Goal: Navigation & Orientation: Understand site structure

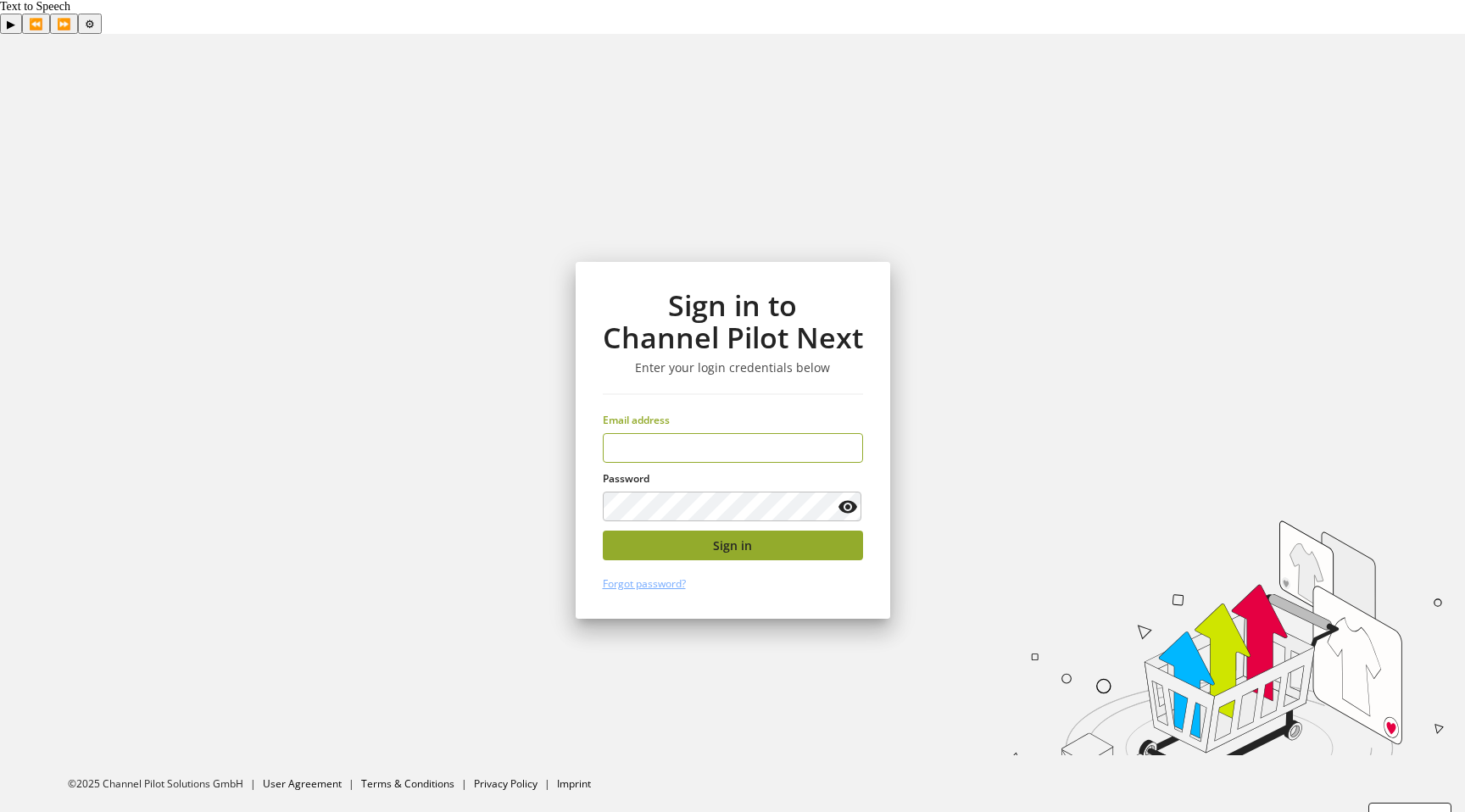
type input "**********"
click at [706, 531] on button "Sign in" at bounding box center [732, 545] width 260 height 29
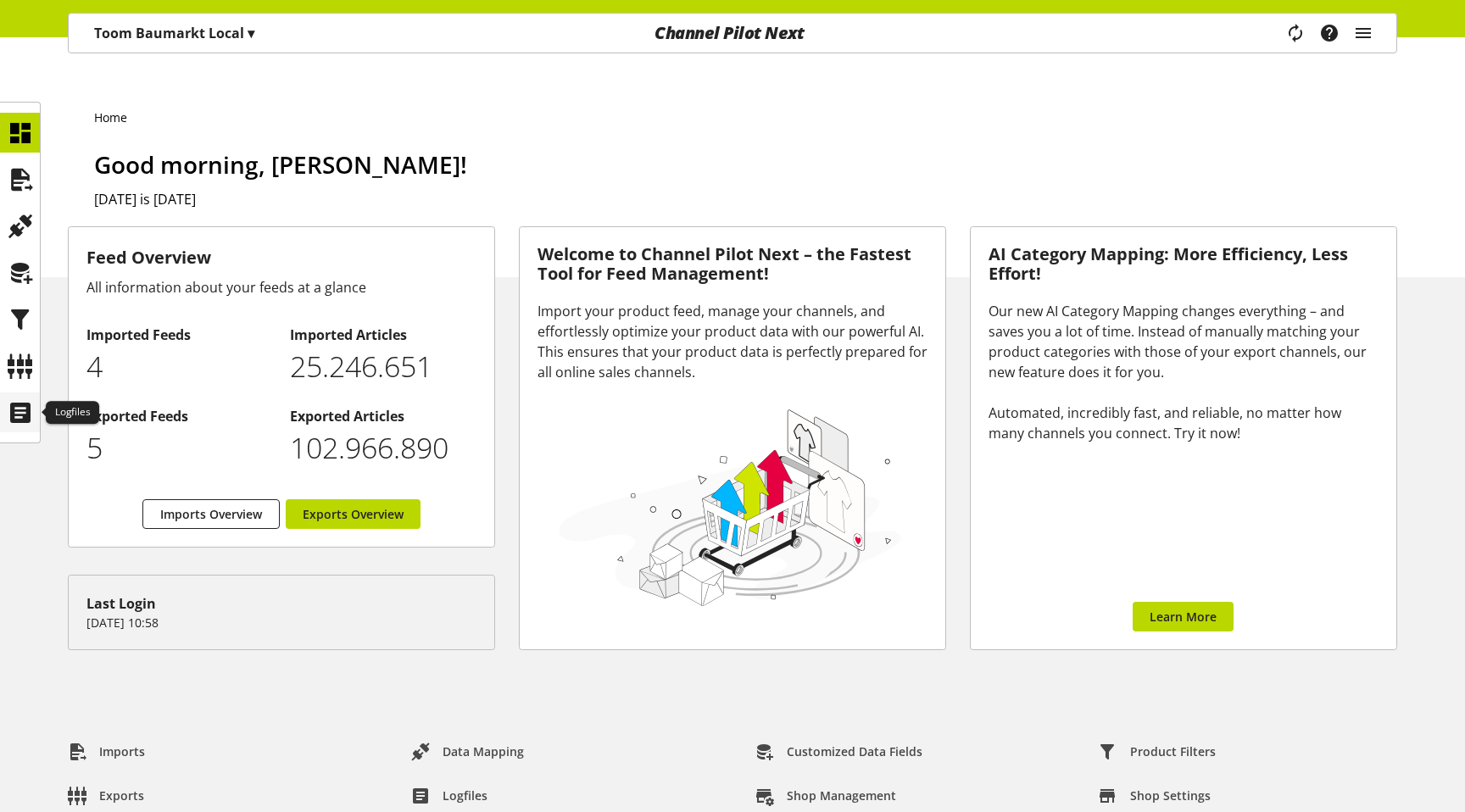
click at [20, 421] on icon at bounding box center [20, 413] width 28 height 34
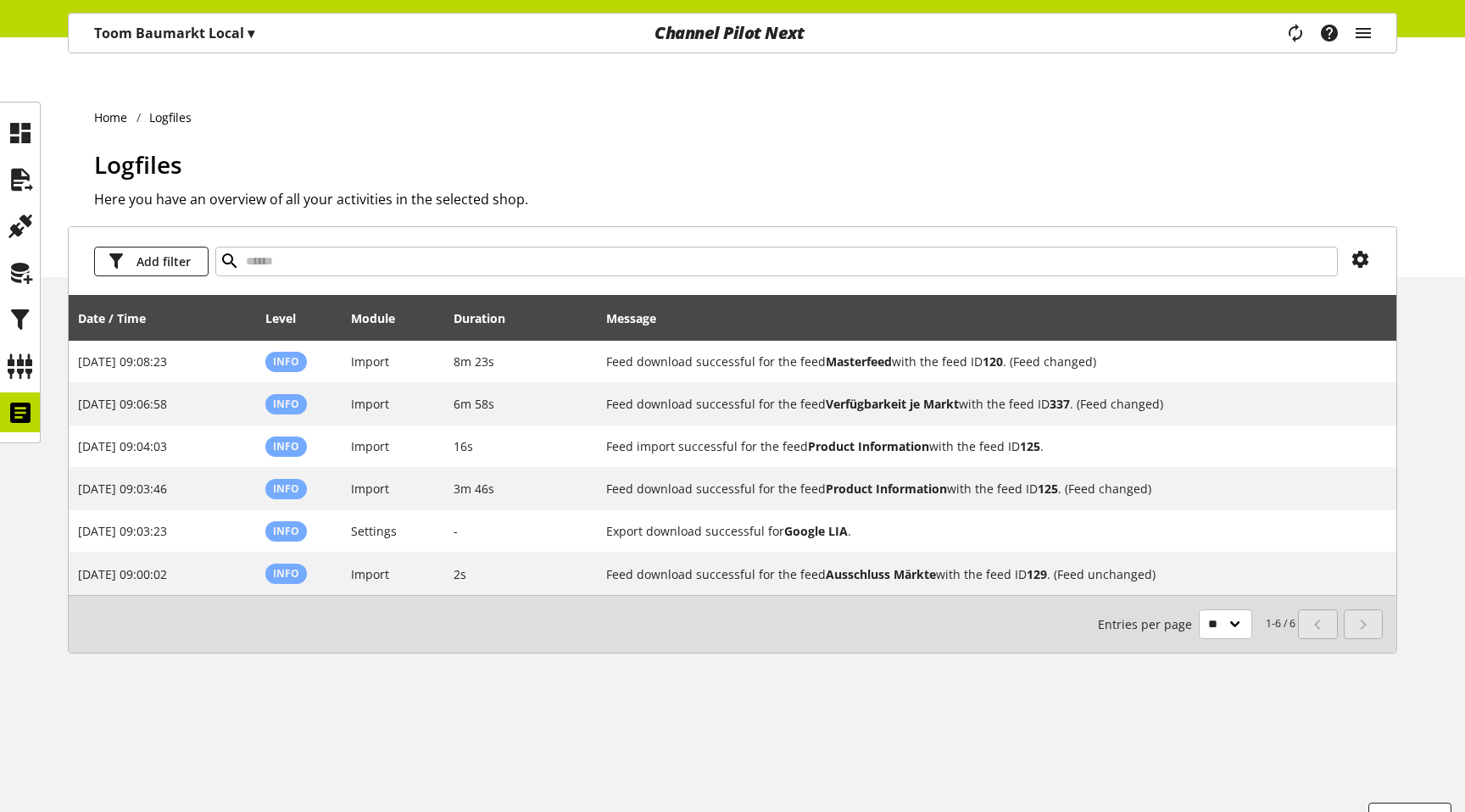
click at [94, 148] on span "Logfiles" at bounding box center [138, 164] width 88 height 32
click at [1301, 43] on icon "main navigation" at bounding box center [1296, 32] width 36 height 33
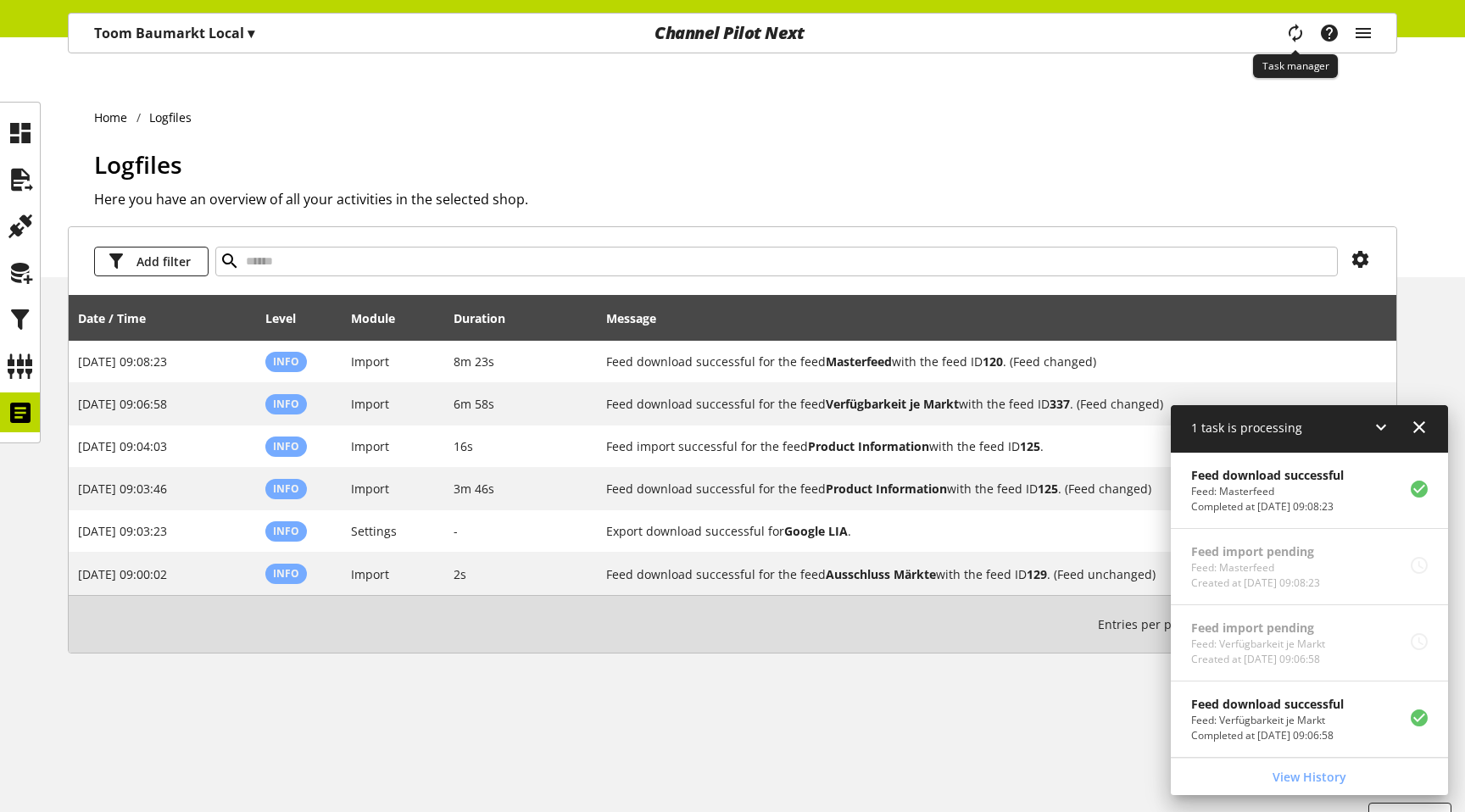
click at [1301, 43] on span "main navigation" at bounding box center [1295, 33] width 20 height 30
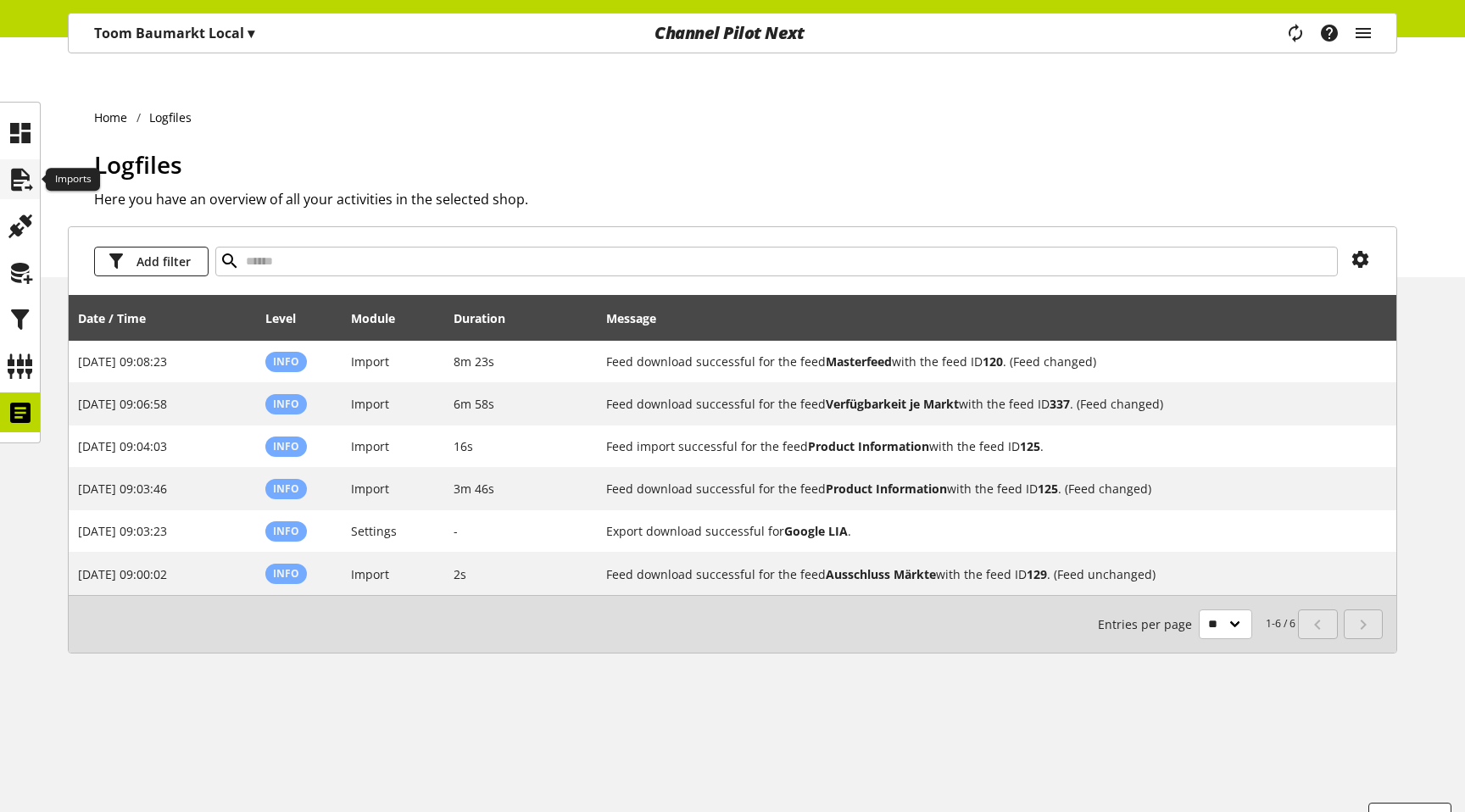
click at [20, 179] on icon at bounding box center [20, 179] width 28 height 34
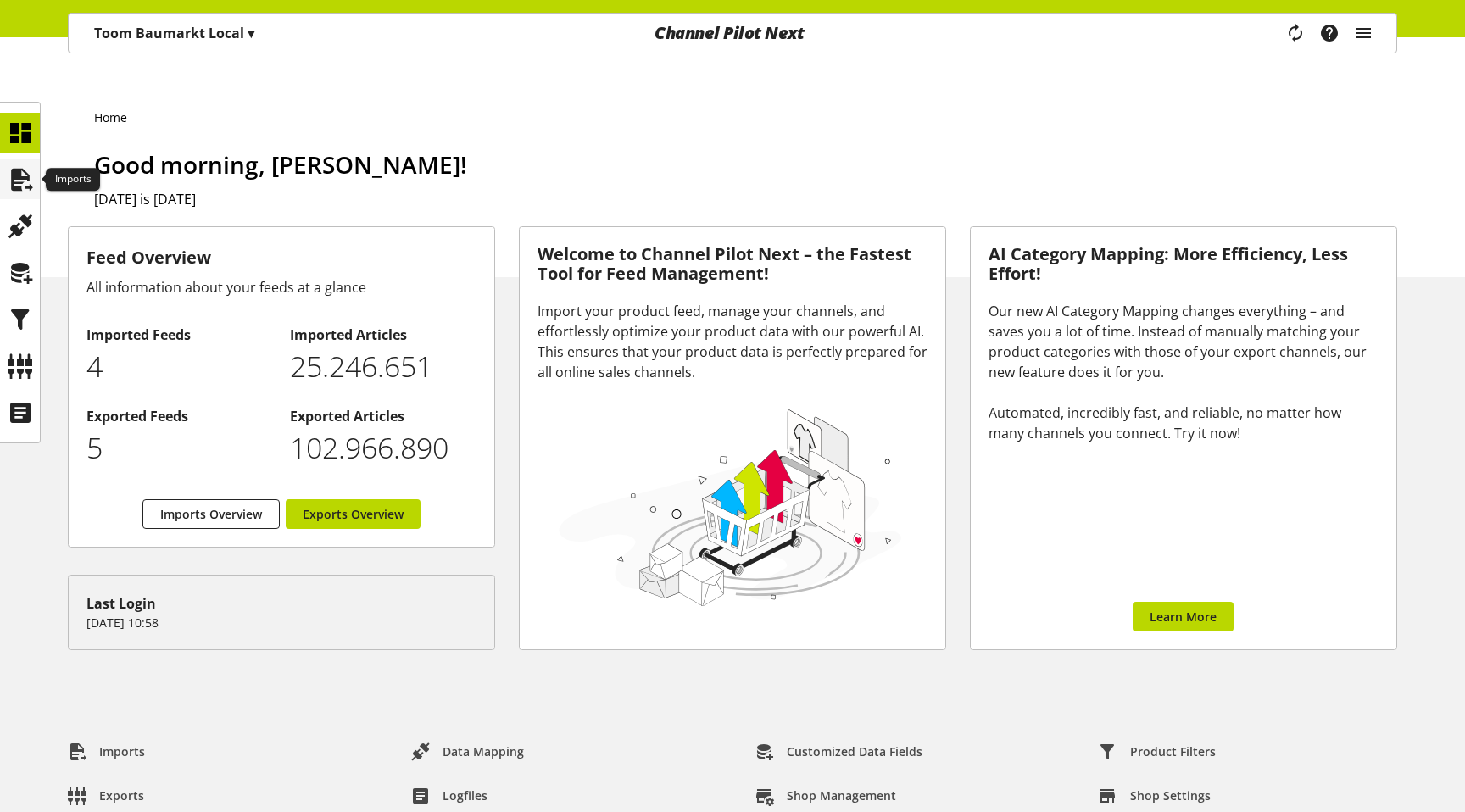
click at [8, 185] on icon at bounding box center [20, 179] width 28 height 34
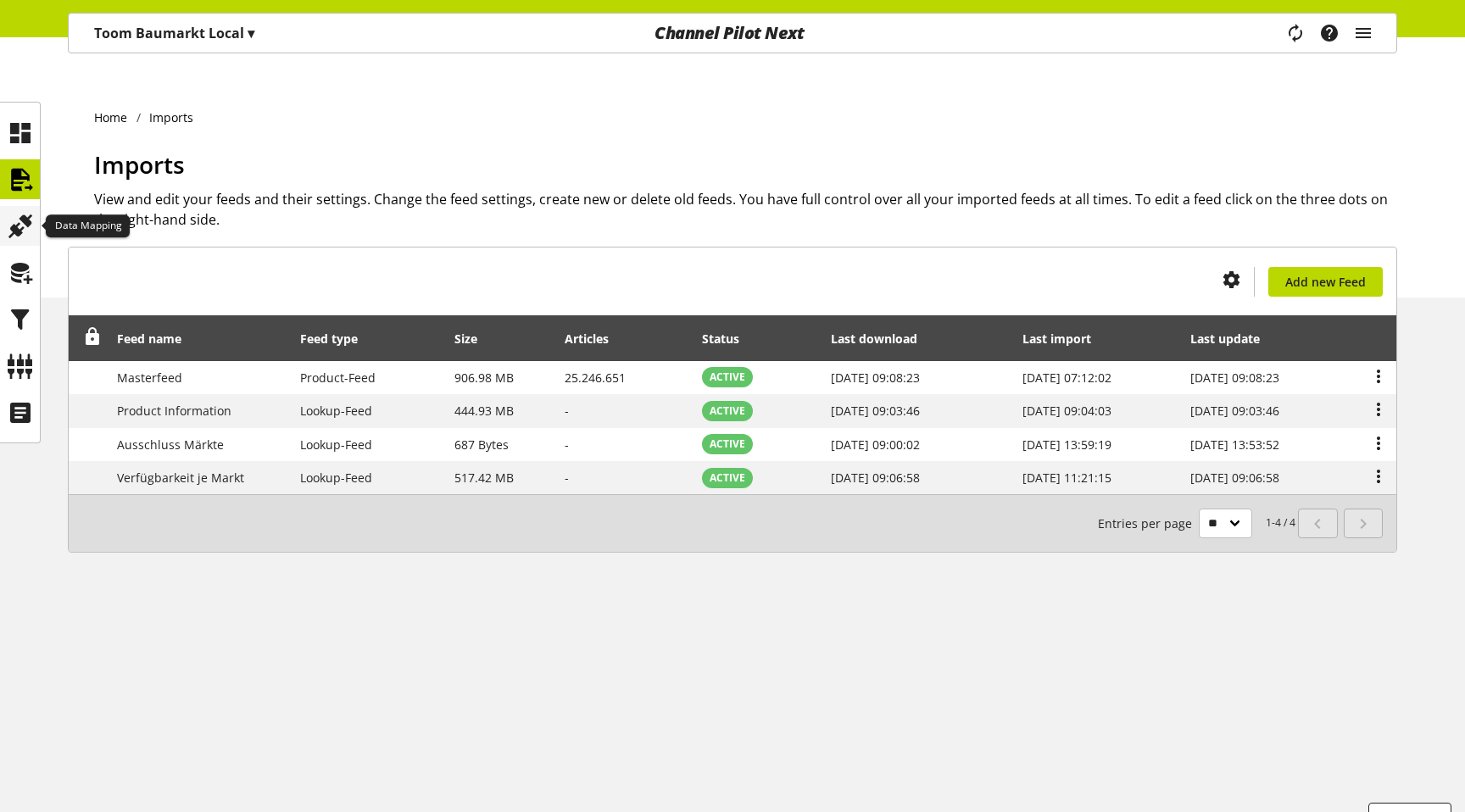
click at [7, 234] on icon at bounding box center [20, 226] width 28 height 34
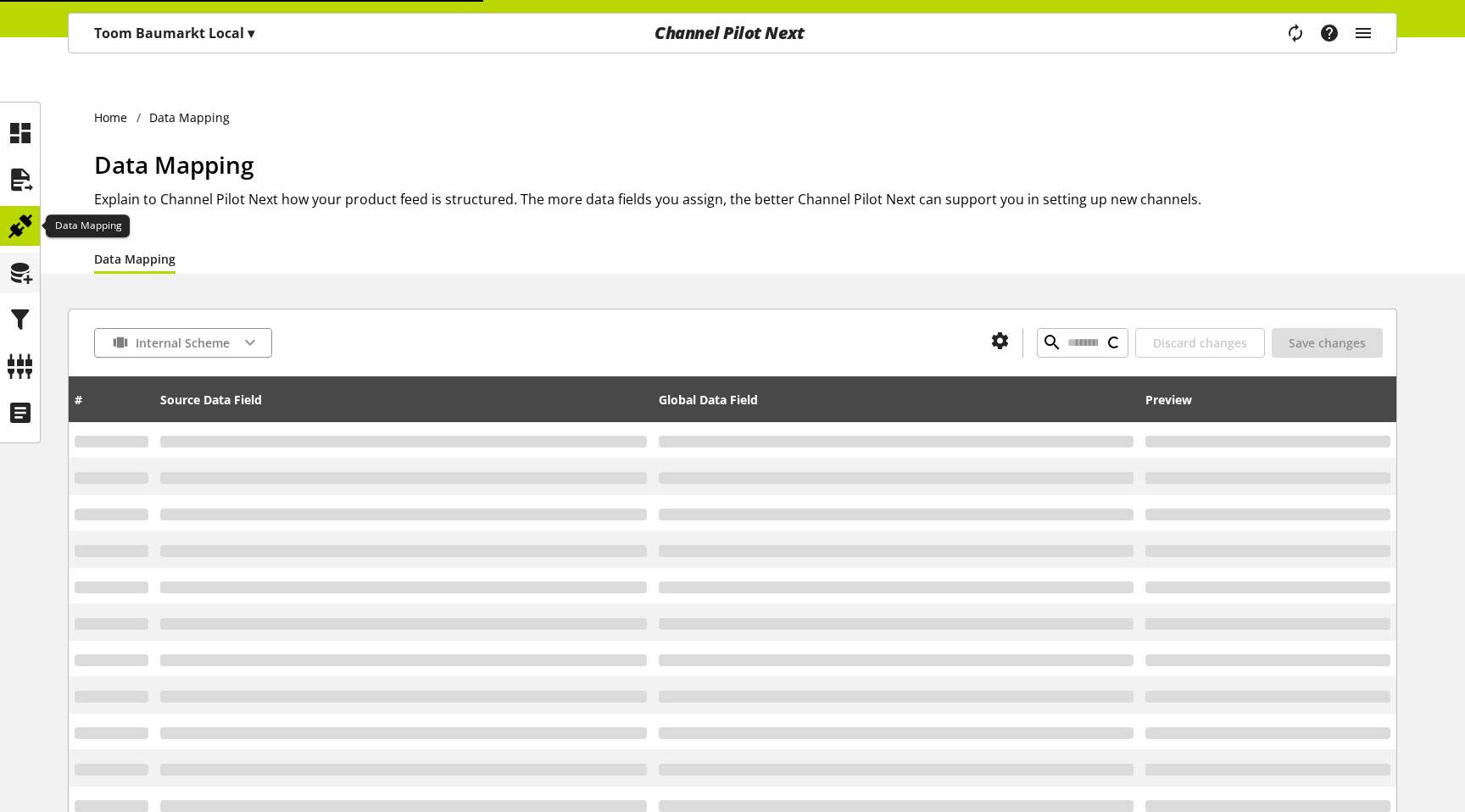
type input "**********"
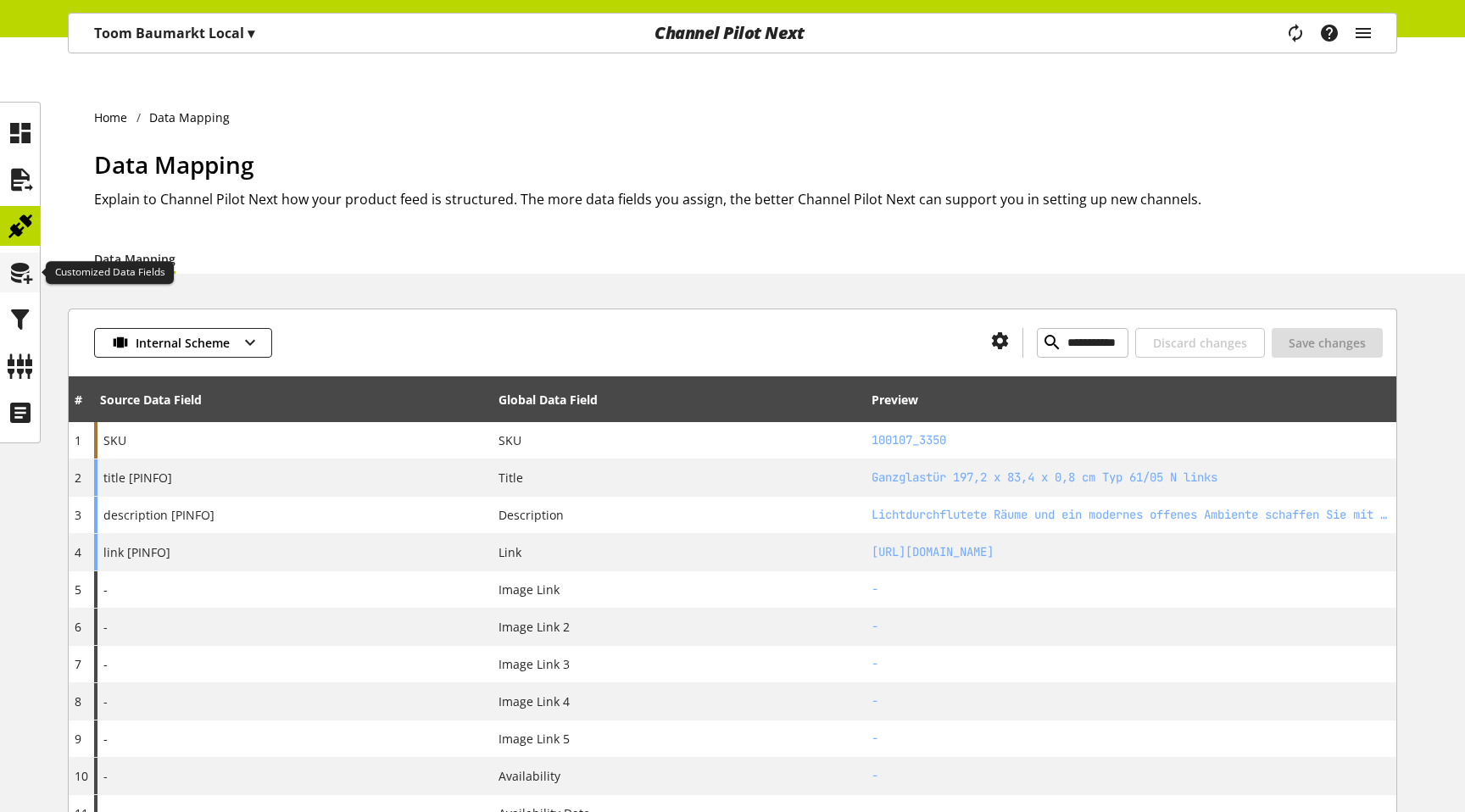
click at [23, 276] on icon at bounding box center [20, 273] width 28 height 34
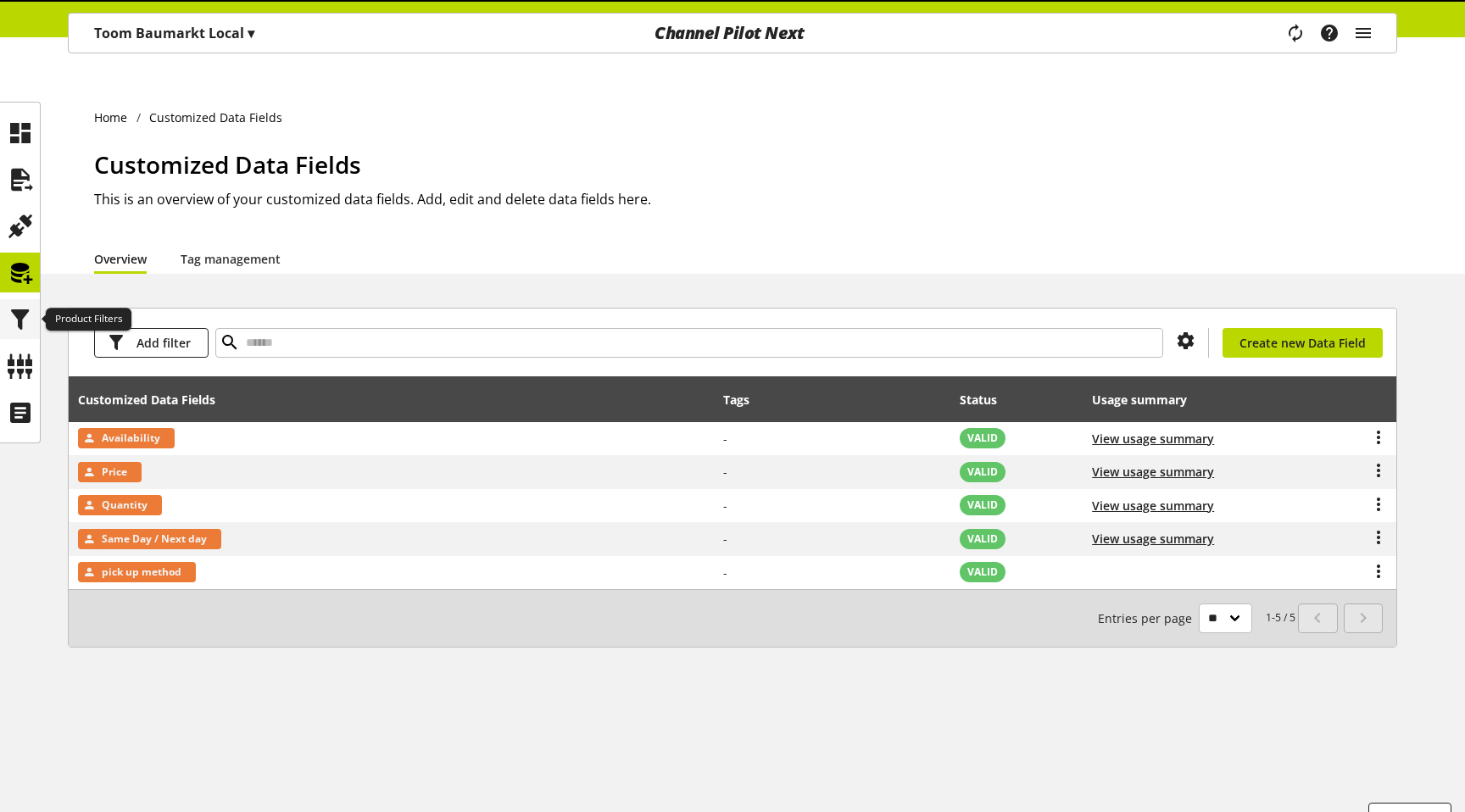
click at [21, 319] on icon at bounding box center [20, 320] width 28 height 34
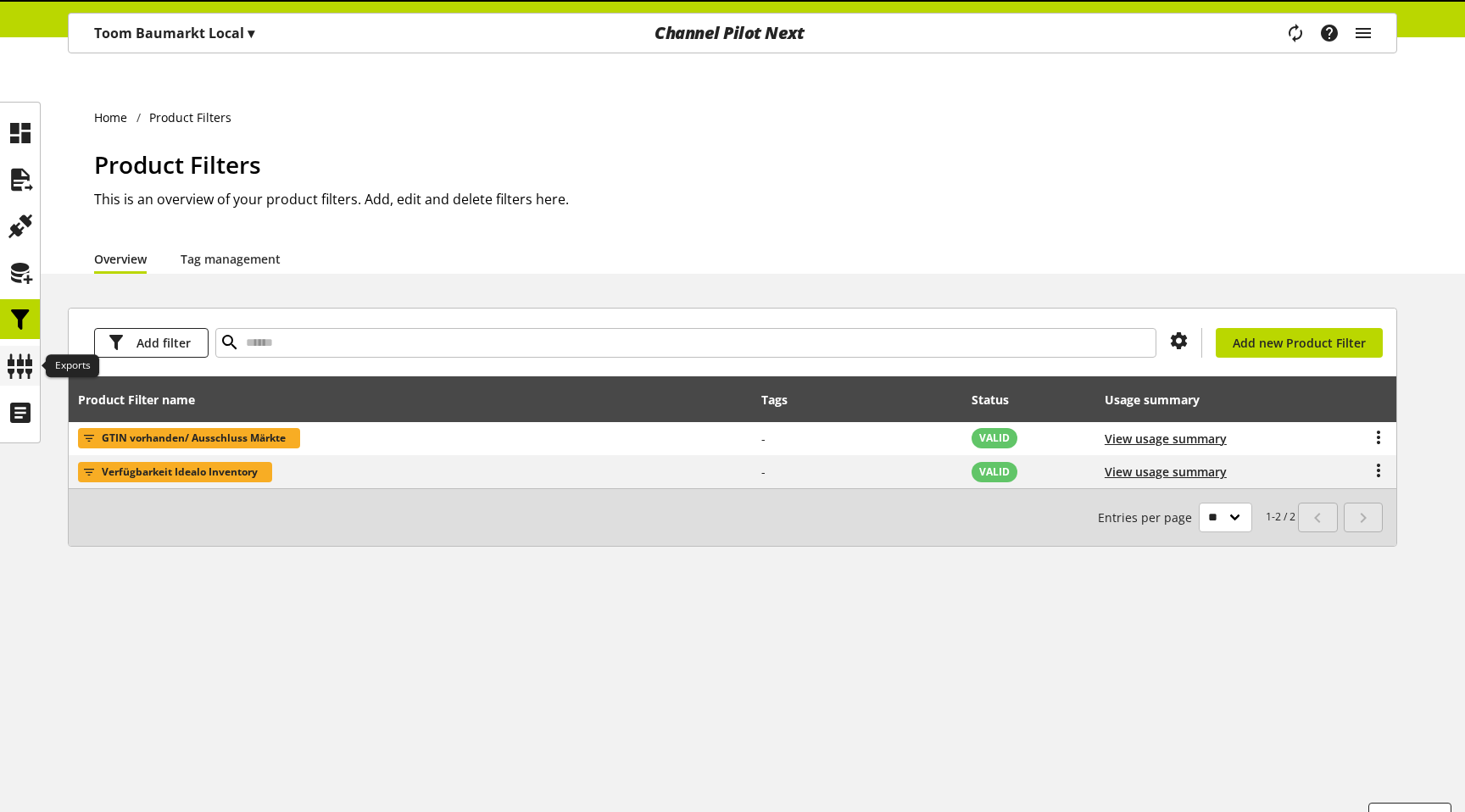
click at [24, 373] on icon at bounding box center [20, 367] width 28 height 34
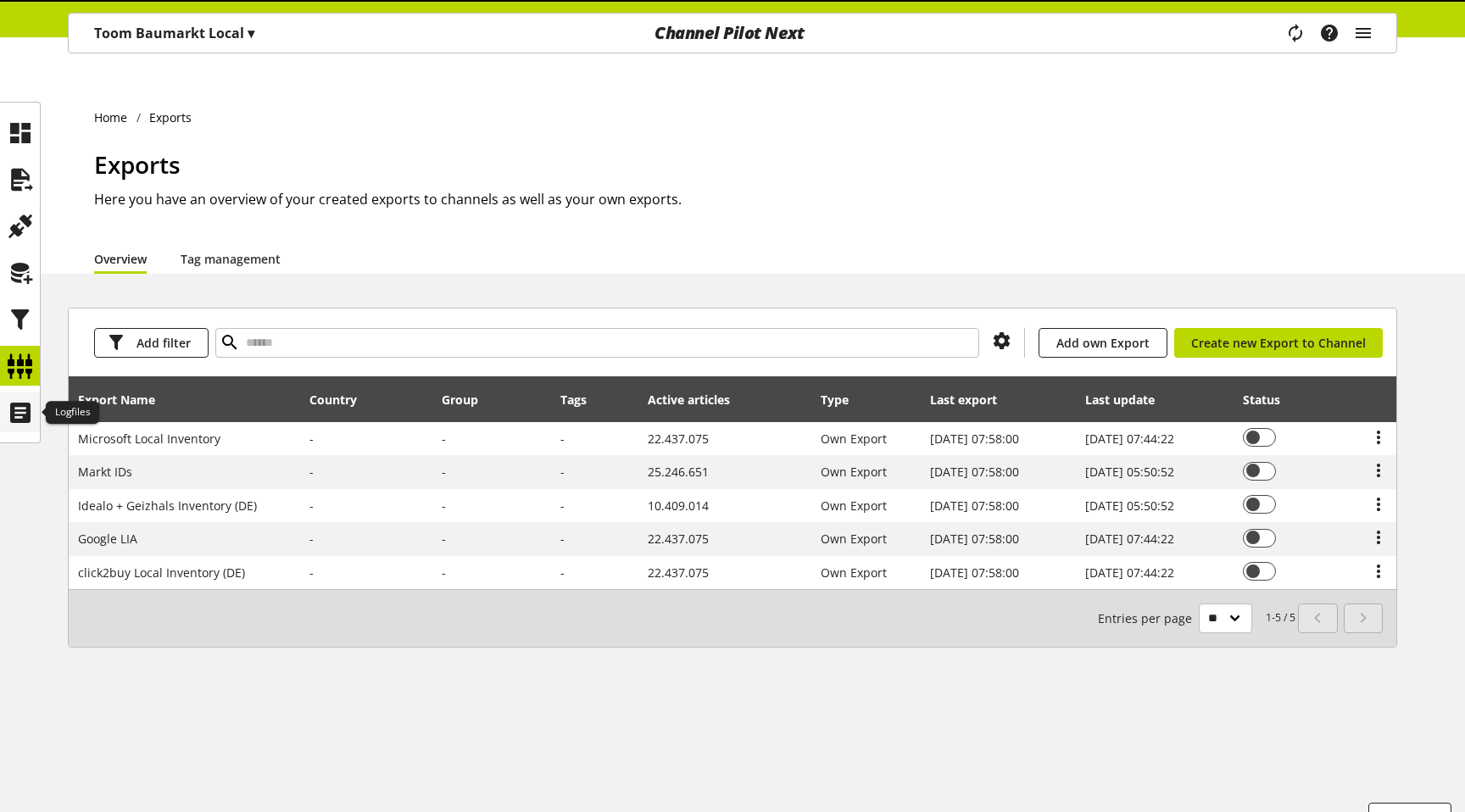
click at [25, 421] on icon at bounding box center [20, 413] width 28 height 34
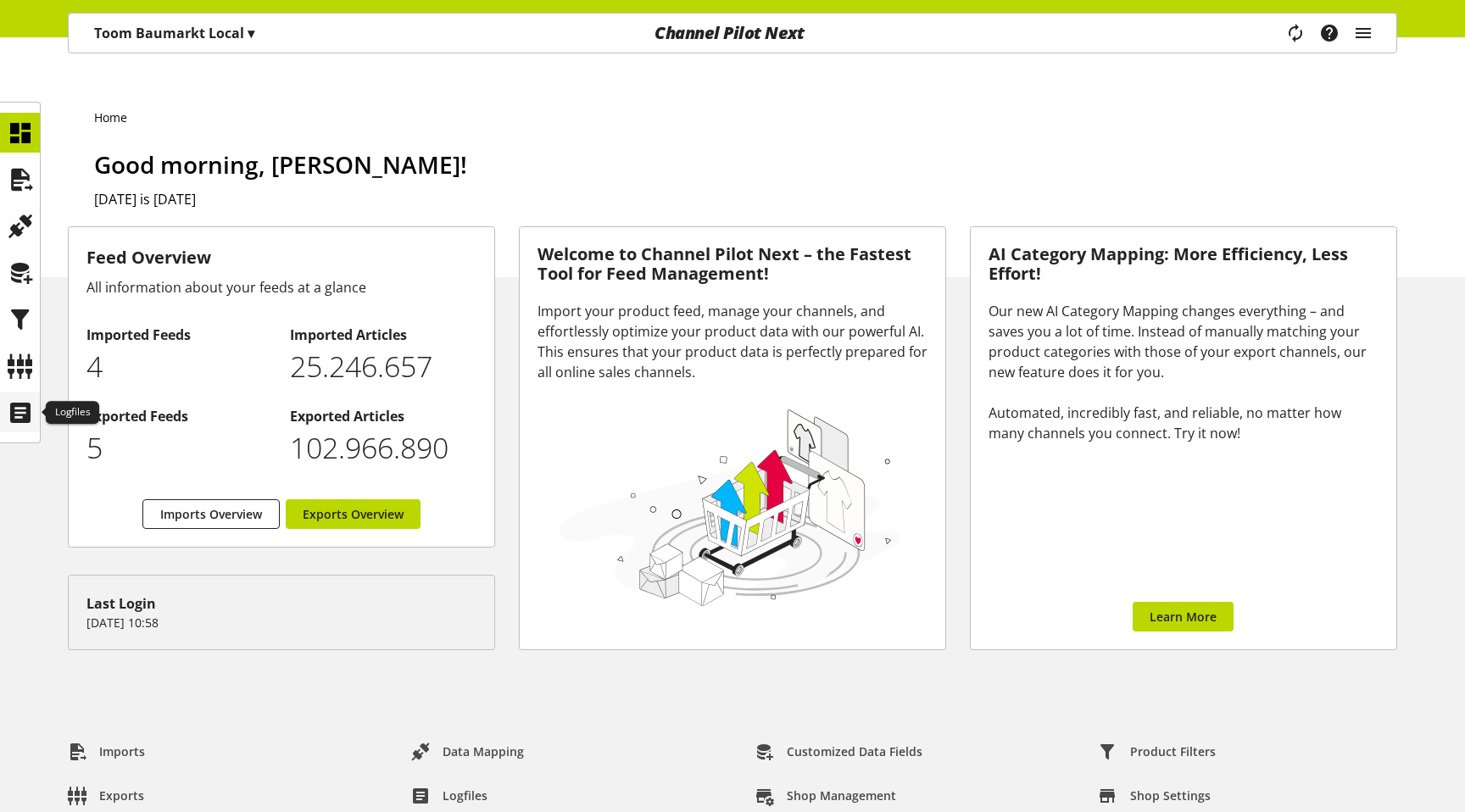
click at [3, 428] on div at bounding box center [20, 412] width 40 height 40
